Goal: Task Accomplishment & Management: Complete application form

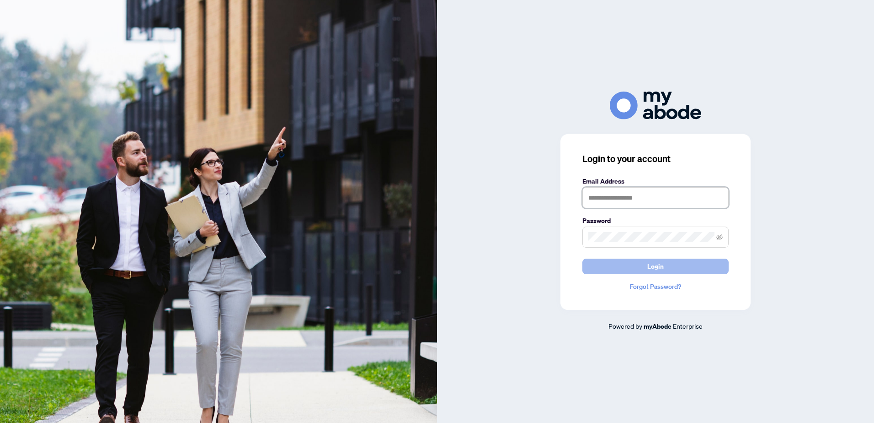
type input "**********"
click at [625, 263] on button "Login" at bounding box center [656, 266] width 146 height 16
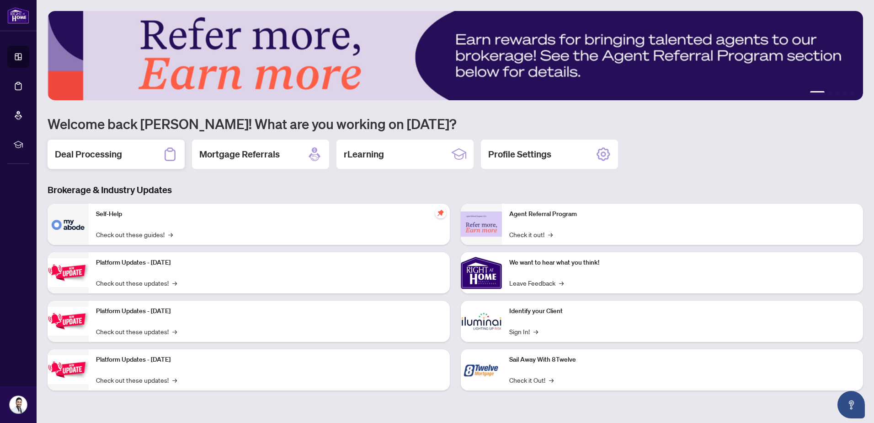
click at [124, 146] on div "Deal Processing" at bounding box center [116, 153] width 137 height 29
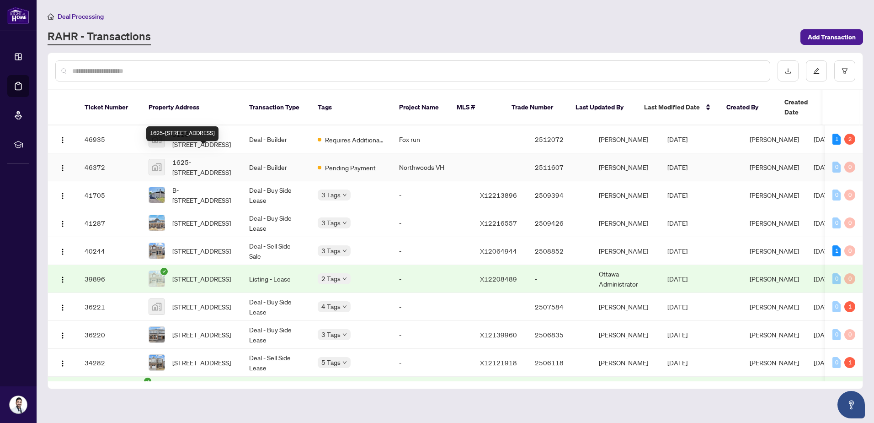
click at [197, 126] on div "1625-[STREET_ADDRESS]" at bounding box center [182, 133] width 72 height 15
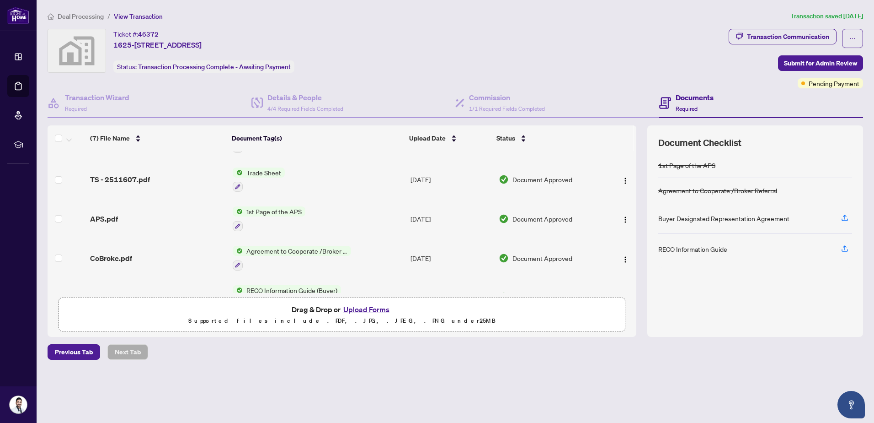
scroll to position [134, 0]
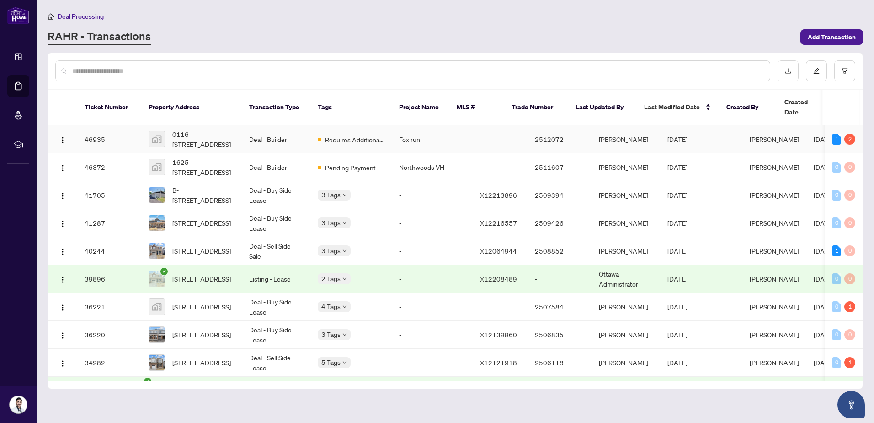
click at [315, 125] on td "Requires Additional Docs" at bounding box center [351, 139] width 81 height 28
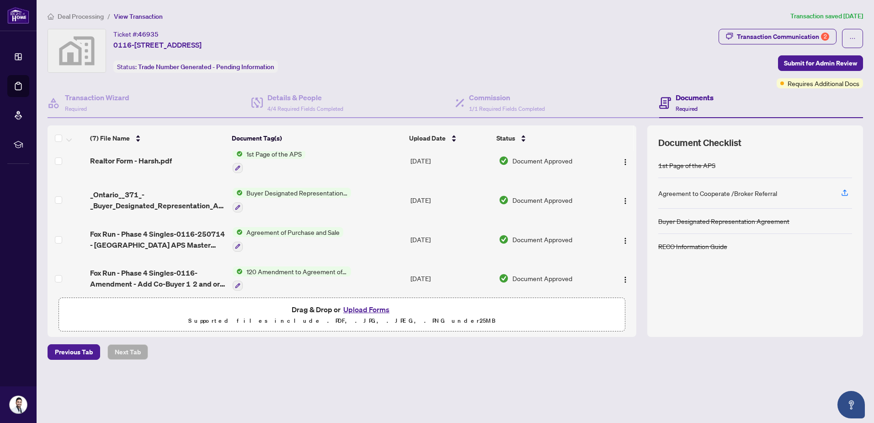
scroll to position [134, 0]
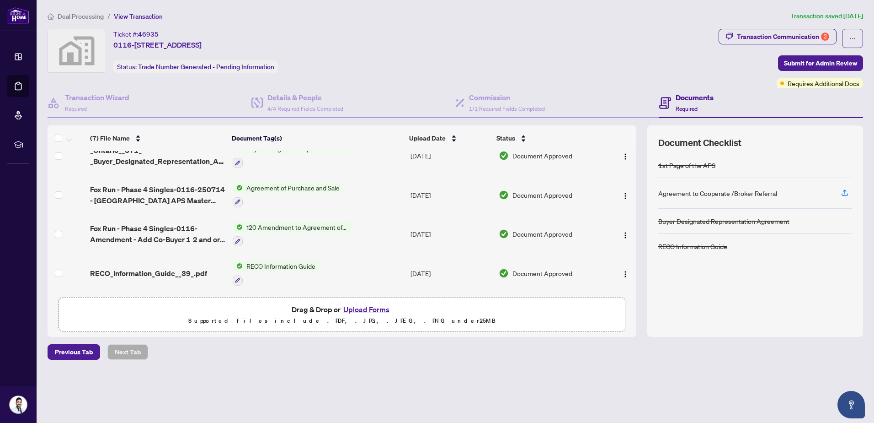
click at [374, 307] on button "Upload Forms" at bounding box center [367, 309] width 52 height 12
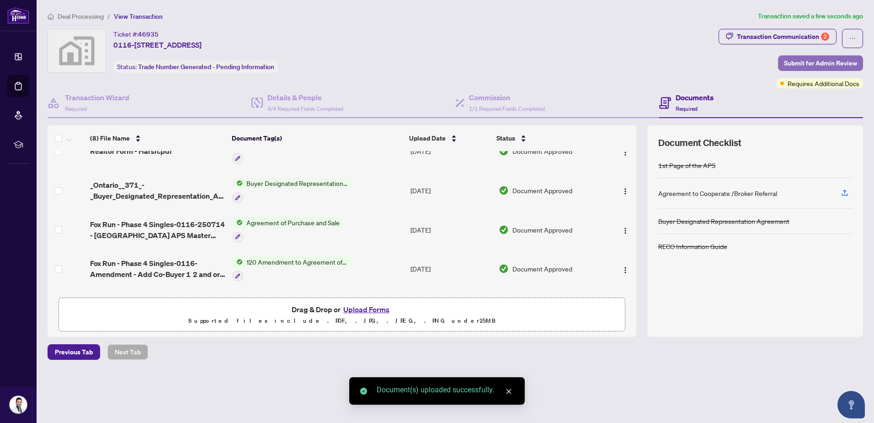
click at [791, 64] on span "Submit for Admin Review" at bounding box center [820, 63] width 73 height 15
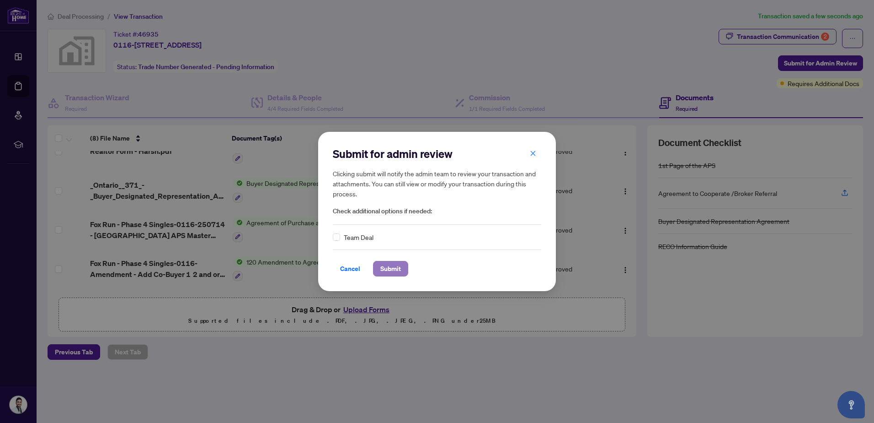
click at [388, 268] on span "Submit" at bounding box center [391, 268] width 21 height 15
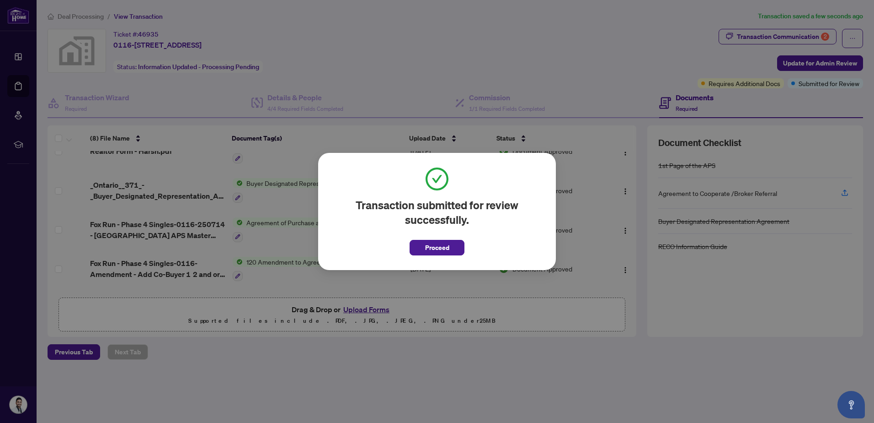
click at [425, 252] on span "Proceed" at bounding box center [437, 247] width 24 height 15
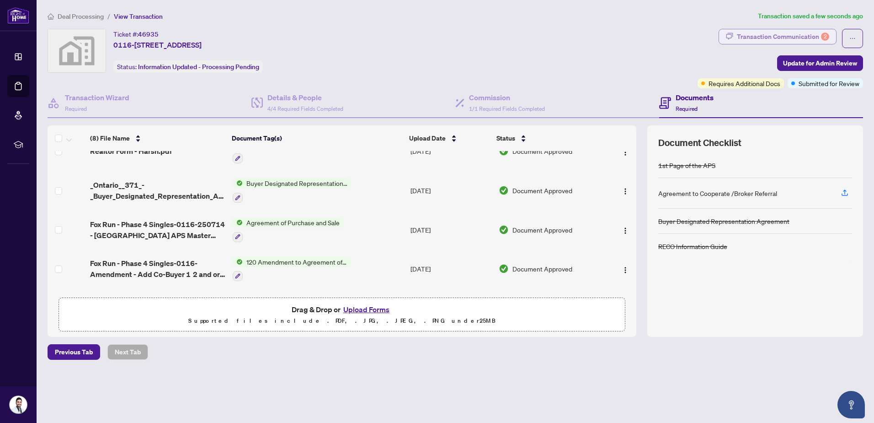
click at [785, 36] on div "Transaction Communication 2" at bounding box center [783, 36] width 92 height 15
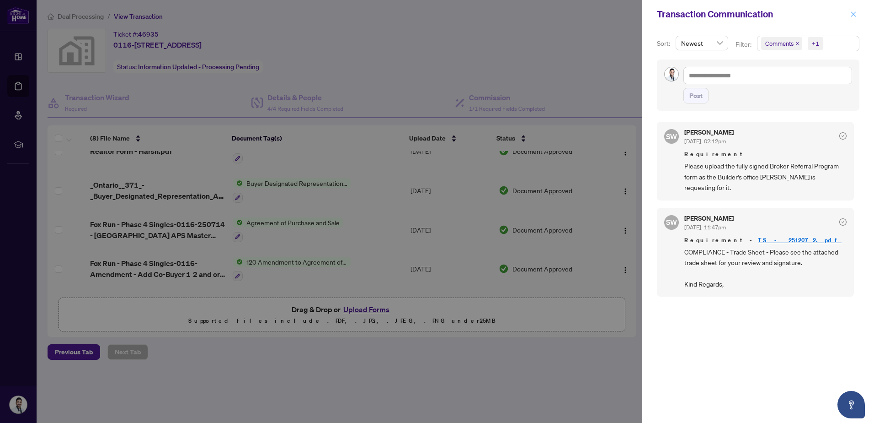
click at [855, 14] on icon "close" at bounding box center [854, 14] width 6 height 6
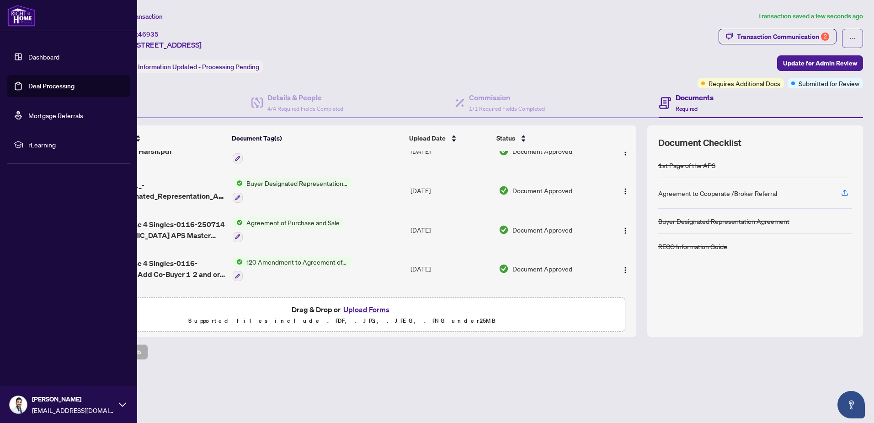
click at [37, 59] on link "Dashboard" at bounding box center [43, 57] width 31 height 8
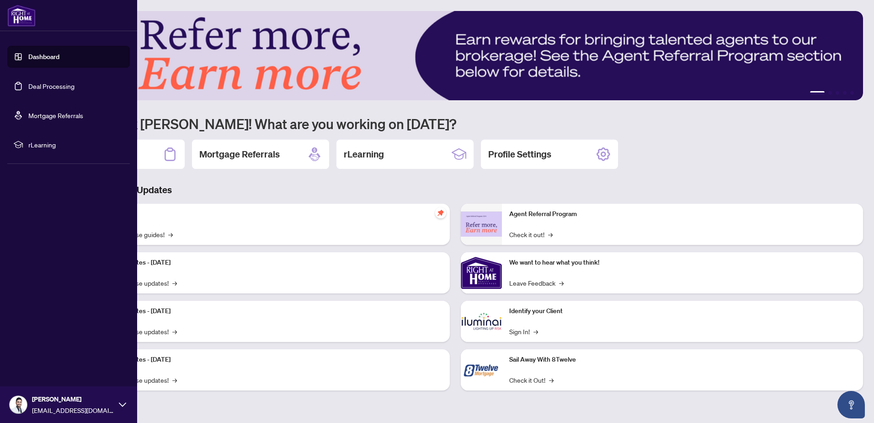
click at [42, 58] on link "Dashboard" at bounding box center [43, 57] width 31 height 8
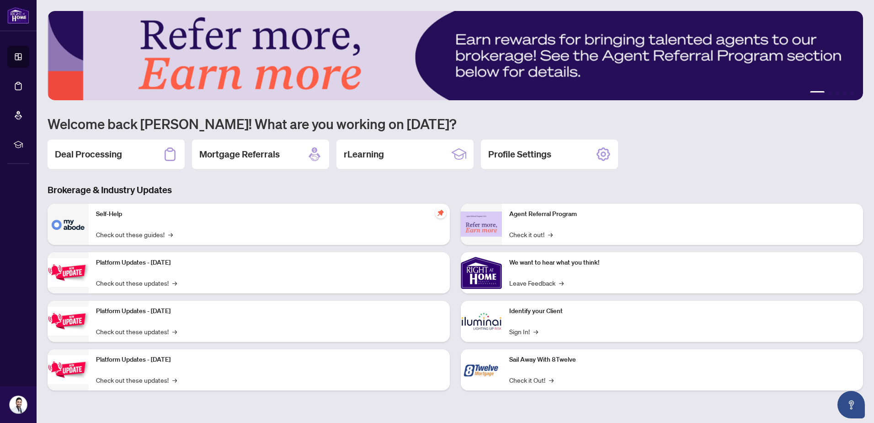
click at [155, 166] on div "Deal Processing" at bounding box center [116, 153] width 137 height 29
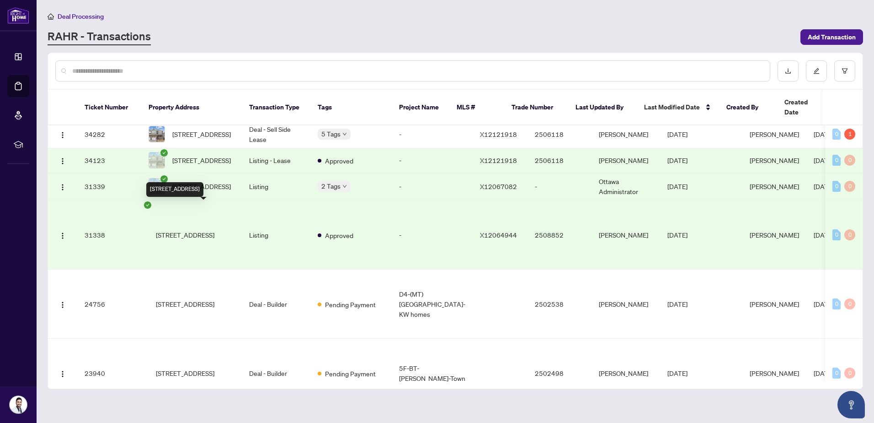
scroll to position [229, 0]
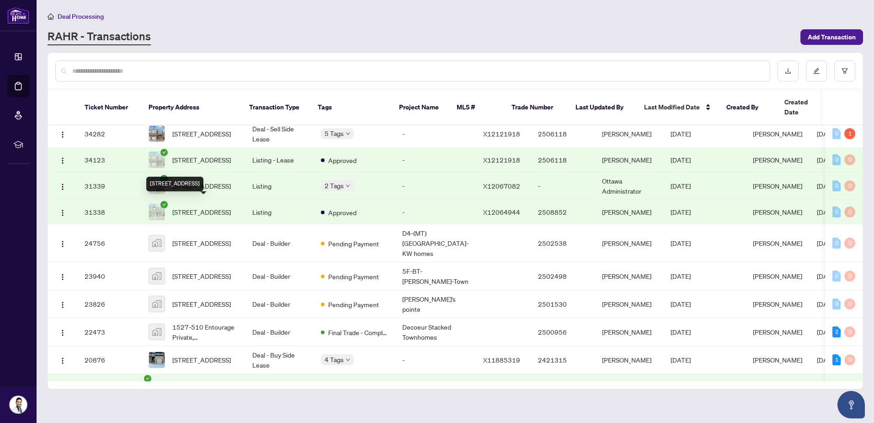
click at [203, 207] on span "[STREET_ADDRESS]" at bounding box center [201, 212] width 59 height 10
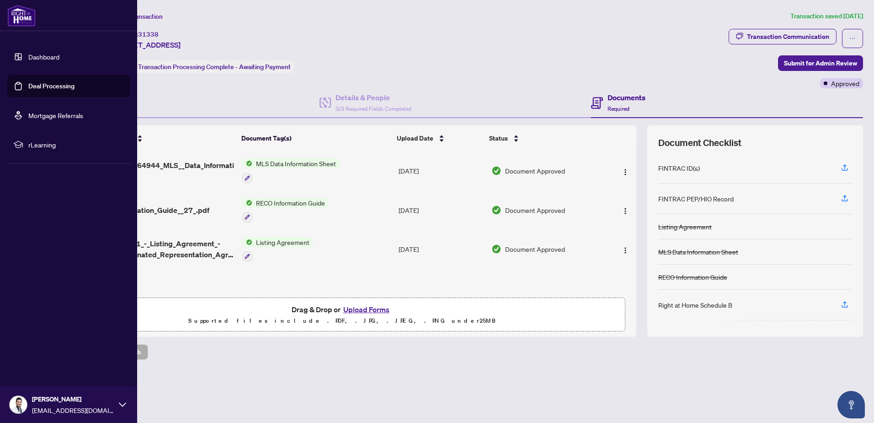
click at [28, 57] on link "Dashboard" at bounding box center [43, 57] width 31 height 8
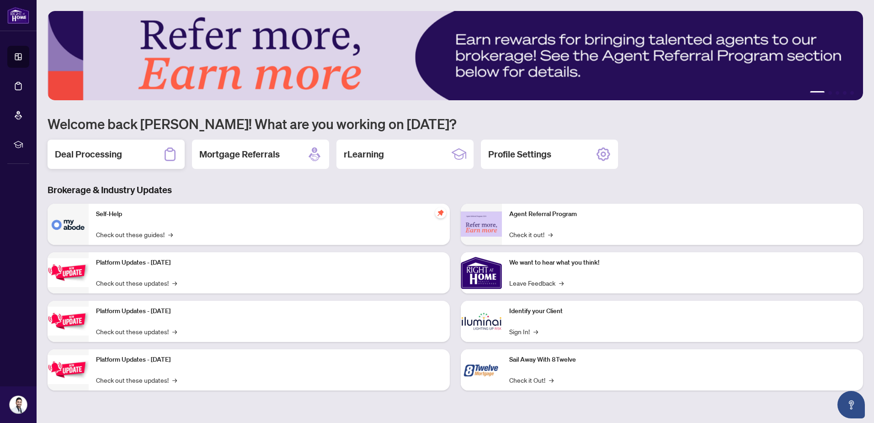
click at [108, 152] on h2 "Deal Processing" at bounding box center [88, 154] width 67 height 13
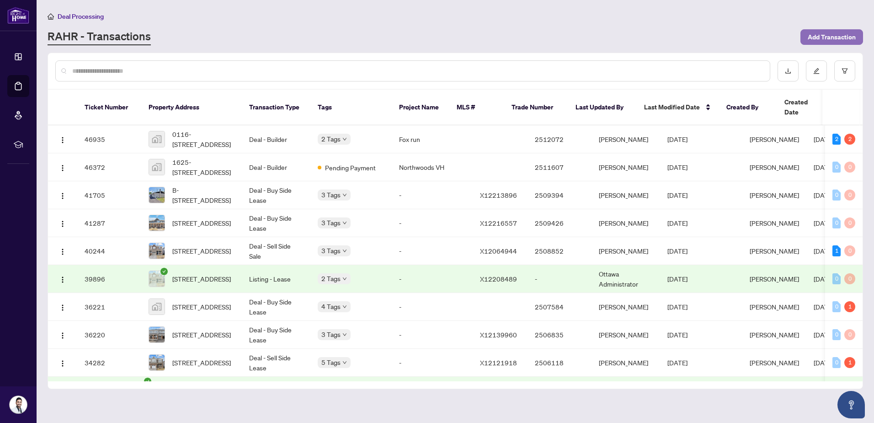
click at [826, 36] on span "Add Transaction" at bounding box center [832, 37] width 48 height 15
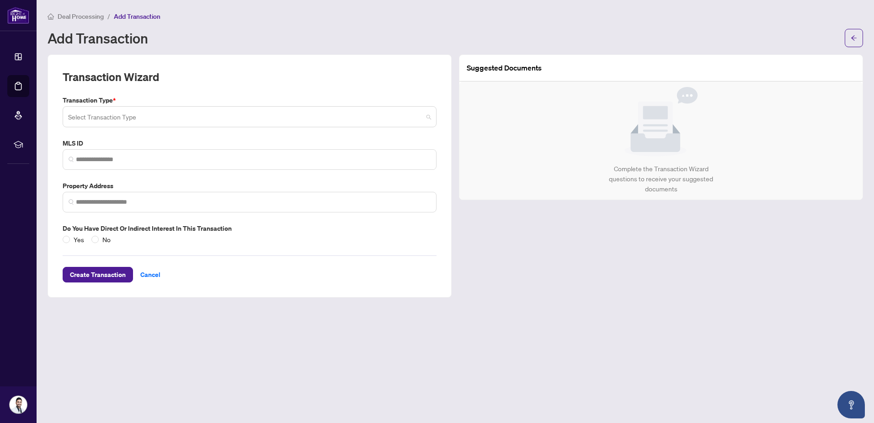
click at [114, 121] on input "search" at bounding box center [245, 118] width 355 height 20
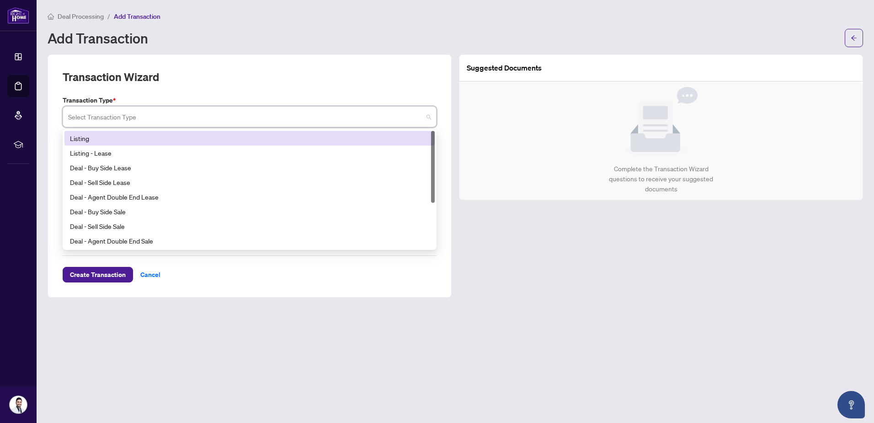
click at [165, 139] on div "Listing" at bounding box center [249, 138] width 359 height 10
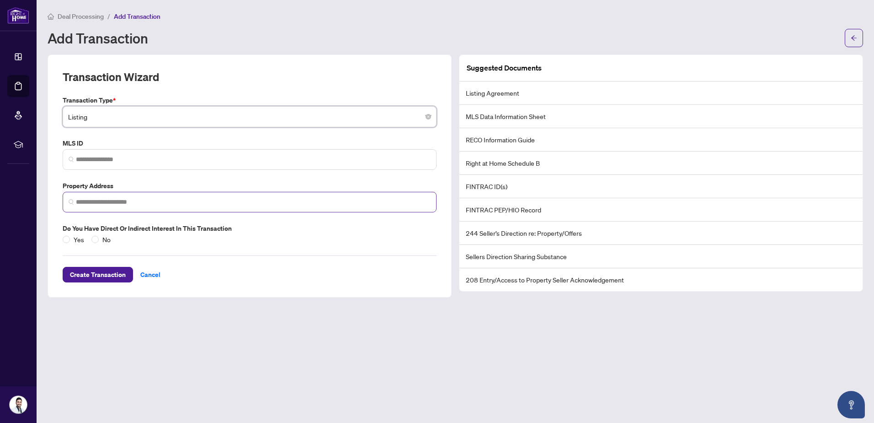
click at [108, 206] on span at bounding box center [250, 202] width 374 height 21
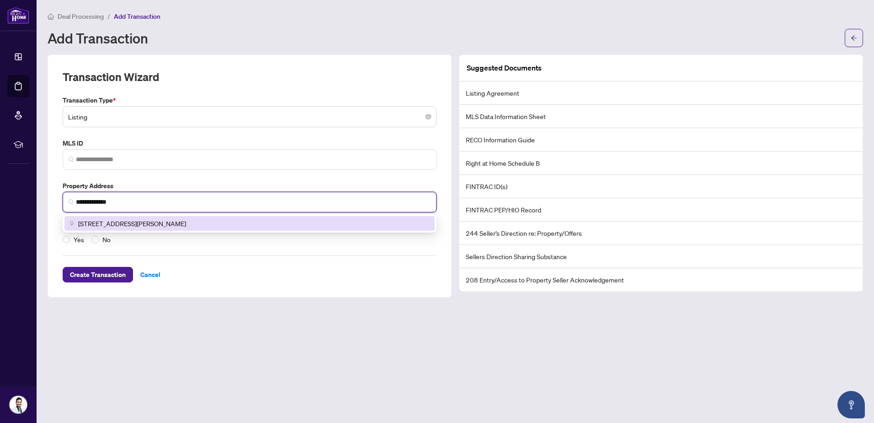
click at [114, 223] on span "[STREET_ADDRESS][PERSON_NAME]" at bounding box center [132, 223] width 108 height 10
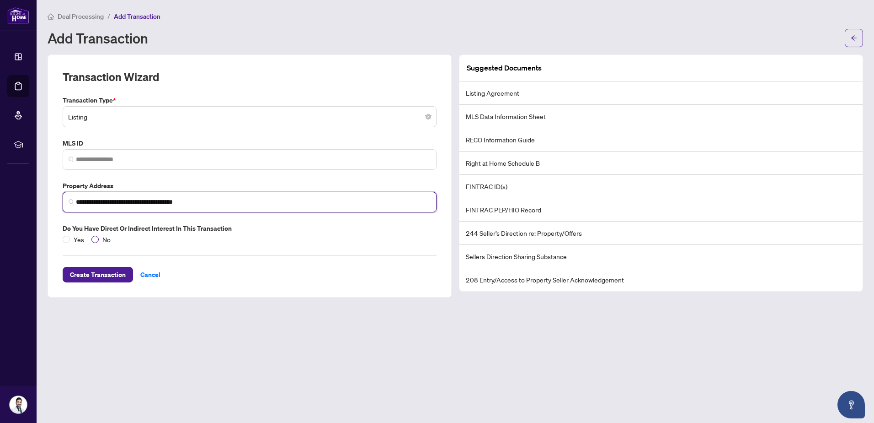
type input "**********"
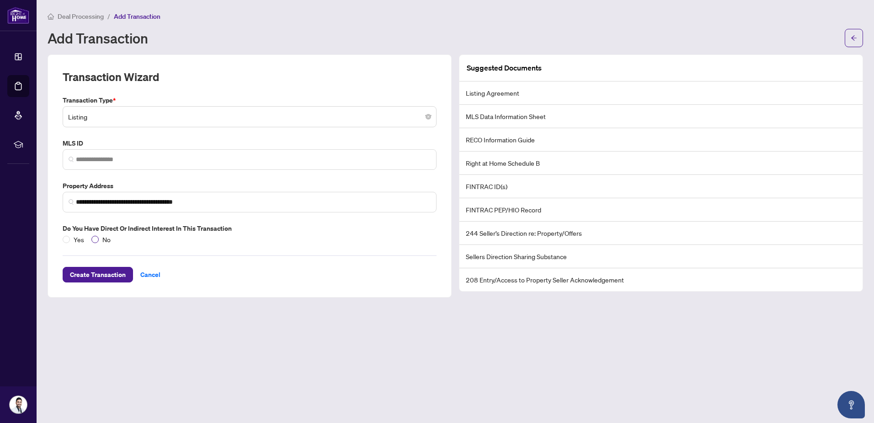
click at [101, 239] on span "No" at bounding box center [107, 239] width 16 height 10
click at [109, 269] on span "Create Transaction" at bounding box center [98, 274] width 56 height 15
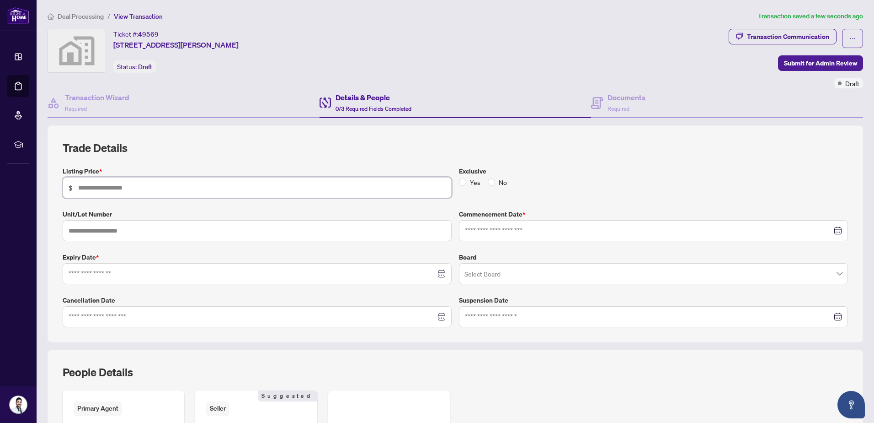
click at [99, 182] on input "text" at bounding box center [262, 187] width 368 height 10
type input "*******"
click at [140, 273] on input at bounding box center [252, 273] width 367 height 10
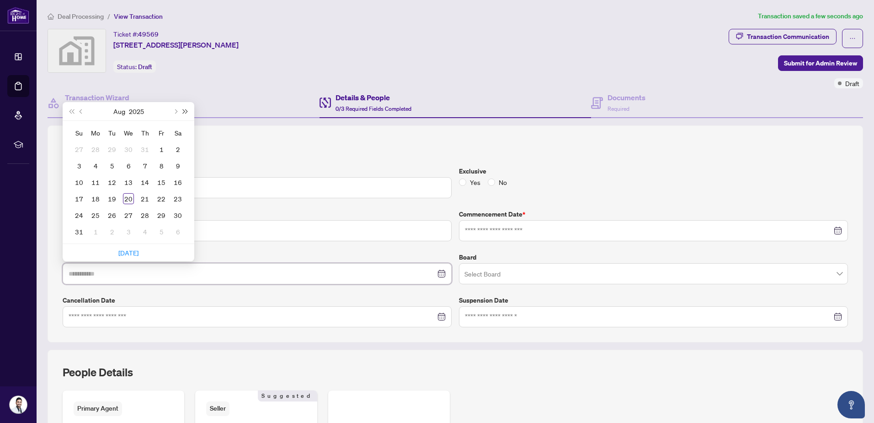
type input "**********"
click at [177, 112] on button "Next month (PageDown)" at bounding box center [175, 111] width 10 height 18
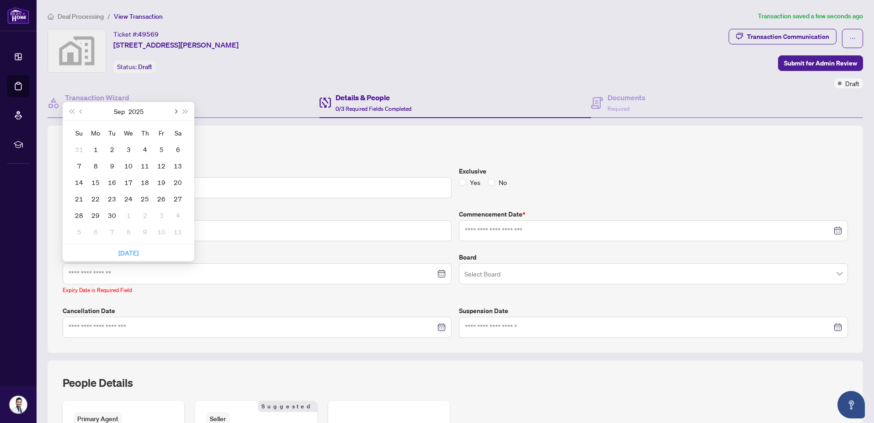
click at [177, 111] on button "Next month (PageDown)" at bounding box center [175, 111] width 10 height 18
type input "**********"
click at [131, 214] on div "31" at bounding box center [128, 214] width 11 height 11
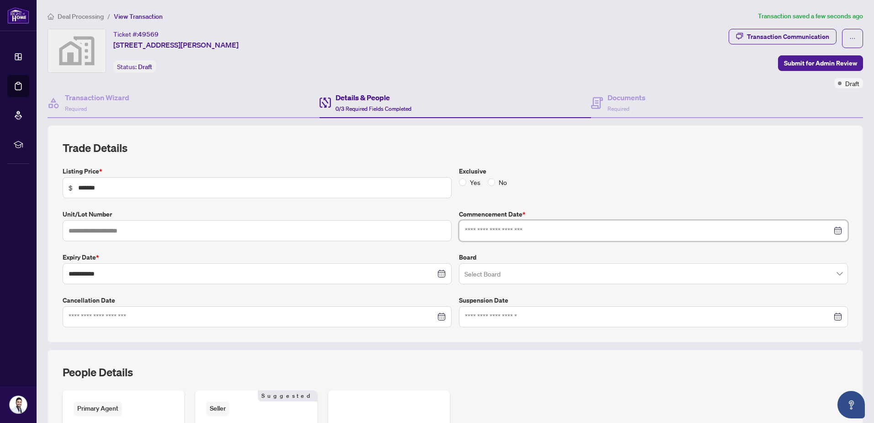
click at [545, 228] on input at bounding box center [648, 230] width 367 height 10
type input "**********"
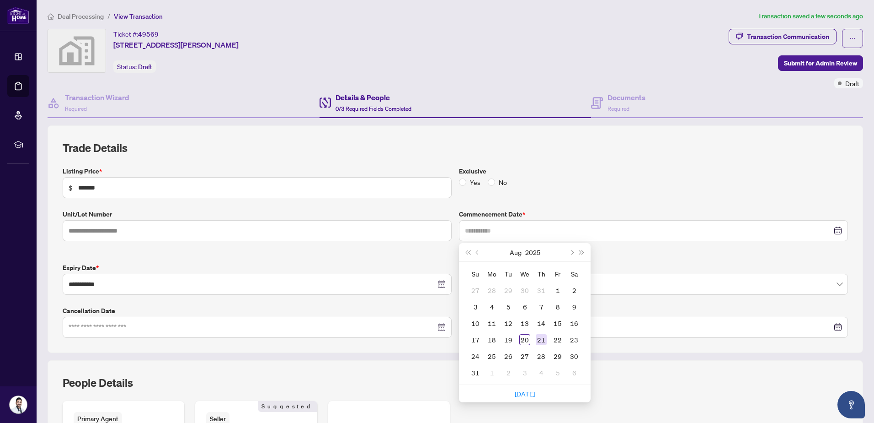
click at [538, 338] on div "21" at bounding box center [541, 339] width 11 height 11
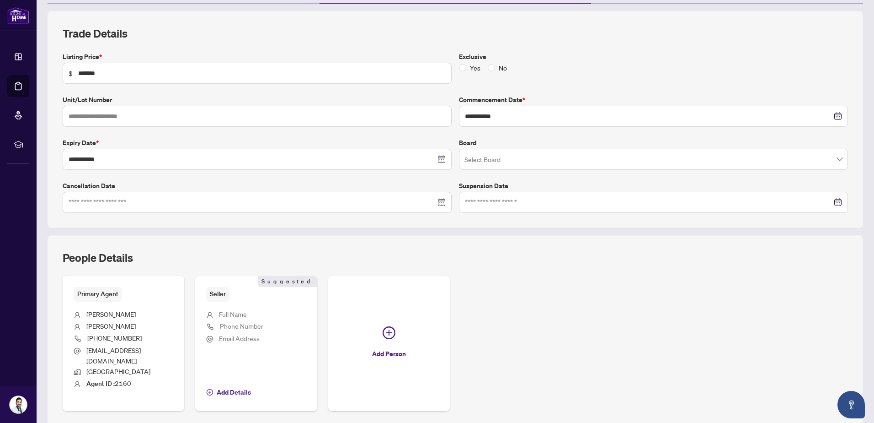
scroll to position [183, 0]
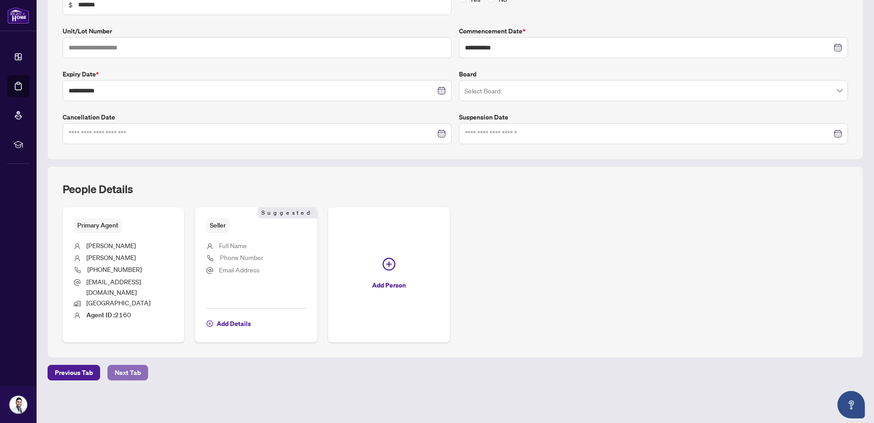
click at [122, 367] on span "Next Tab" at bounding box center [128, 372] width 26 height 15
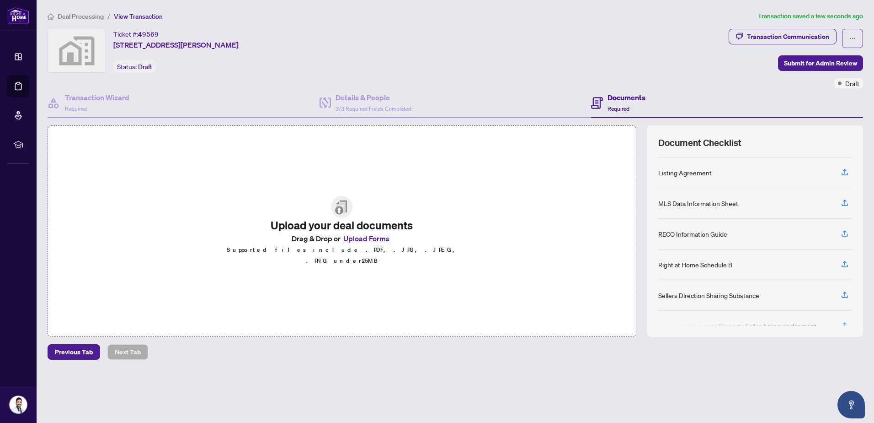
scroll to position [106, 0]
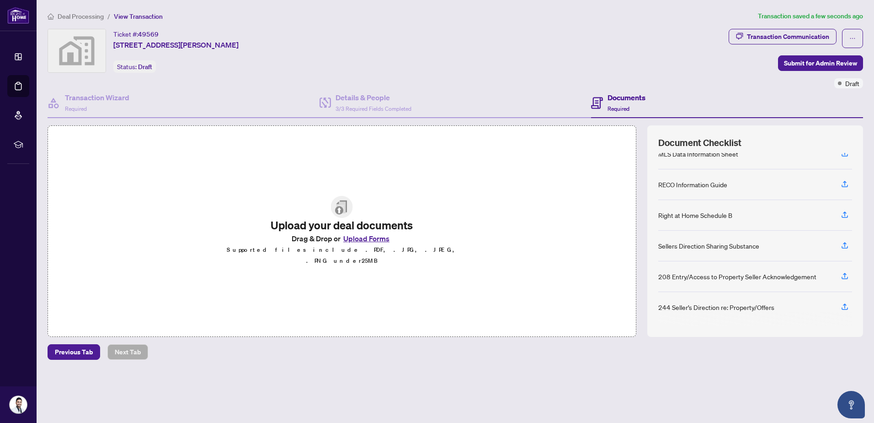
click at [370, 241] on button "Upload Forms" at bounding box center [367, 238] width 52 height 12
